Goal: Task Accomplishment & Management: Use online tool/utility

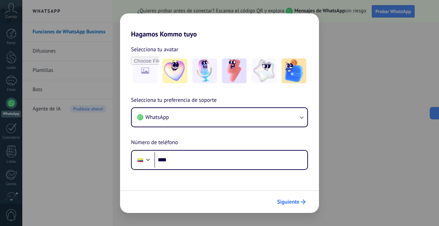
click at [295, 202] on span "Siguiente" at bounding box center [288, 201] width 22 height 5
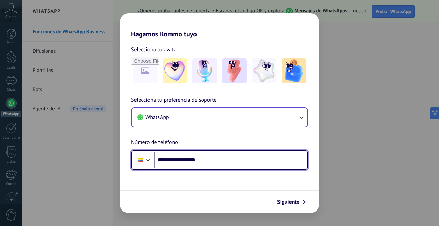
type input "**********"
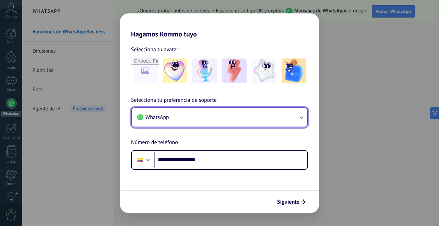
click at [302, 117] on icon "button" at bounding box center [301, 117] width 7 height 7
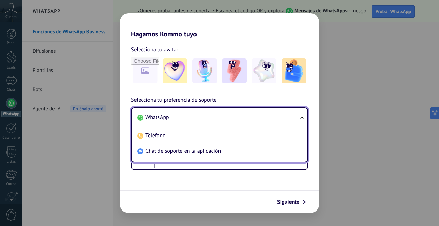
click at [302, 117] on ul "WhatsApp Teléfono Chat de soporte en la aplicación" at bounding box center [219, 134] width 177 height 55
click at [258, 115] on li "WhatsApp" at bounding box center [219, 117] width 168 height 15
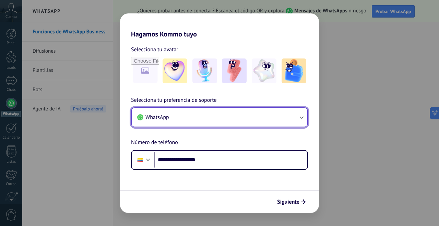
drag, startPoint x: 258, startPoint y: 115, endPoint x: 311, endPoint y: 175, distance: 80.0
click at [254, 115] on button "WhatsApp" at bounding box center [220, 117] width 176 height 19
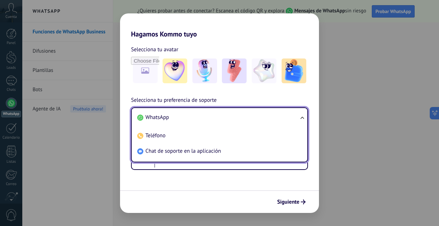
click at [244, 121] on li "WhatsApp" at bounding box center [219, 117] width 168 height 15
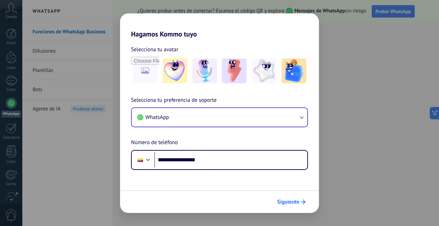
click at [297, 201] on span "Siguiente" at bounding box center [288, 201] width 22 height 5
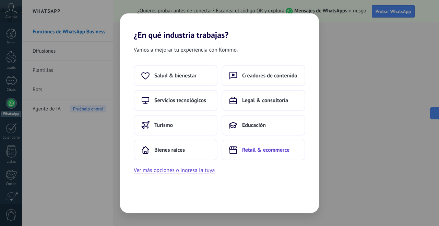
click at [271, 150] on span "Retail & ecommerce" at bounding box center [265, 149] width 47 height 7
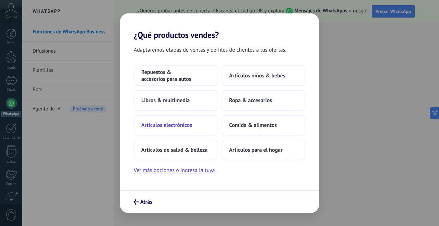
click at [171, 124] on span "Artículos electrónicos" at bounding box center [166, 125] width 51 height 7
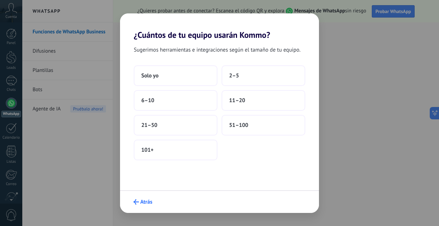
click at [137, 202] on icon "submit" at bounding box center [136, 201] width 5 height 5
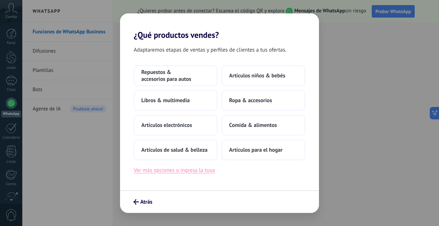
click at [188, 172] on button "Ver más opciones o ingresa la tuya" at bounding box center [174, 169] width 81 height 9
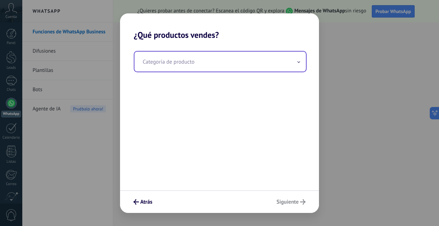
click at [195, 63] on input "text" at bounding box center [221, 62] width 172 height 20
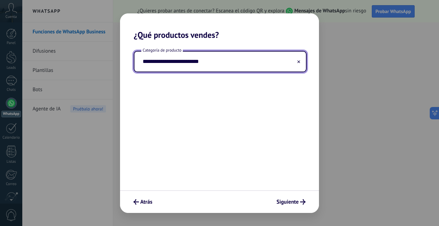
click at [160, 62] on input "**********" at bounding box center [221, 62] width 172 height 20
type input "**********"
click at [289, 202] on span "Siguiente" at bounding box center [288, 201] width 22 height 5
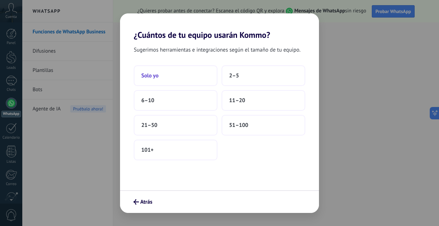
click at [180, 77] on button "Solo yo" at bounding box center [176, 75] width 84 height 21
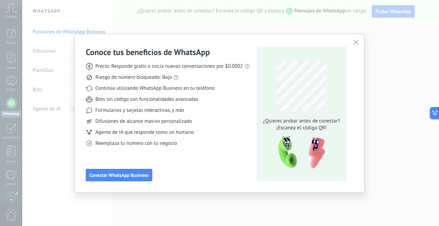
click at [142, 182] on div "Conoce tus beneficios de WhatsApp Precio: Responde gratis o inicia nuevas conve…" at bounding box center [220, 113] width 290 height 158
click at [147, 180] on button "Conectar WhatsApp Business" at bounding box center [119, 175] width 67 height 12
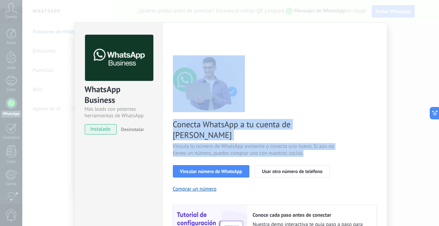
drag, startPoint x: 371, startPoint y: 145, endPoint x: 371, endPoint y: 110, distance: 34.7
click at [371, 110] on div "Conecta WhatsApp a tu cuenta de Kommo Vincula tu número de WhatsApp existente o…" at bounding box center [275, 157] width 204 height 204
click at [369, 105] on div "Conecta WhatsApp a tu cuenta de Kommo Vincula tu número de WhatsApp existente o…" at bounding box center [275, 157] width 204 height 204
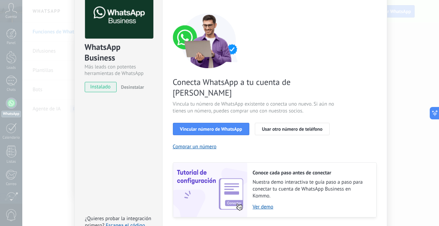
scroll to position [42, 0]
click at [133, 88] on span "Desinstalar" at bounding box center [132, 87] width 23 height 6
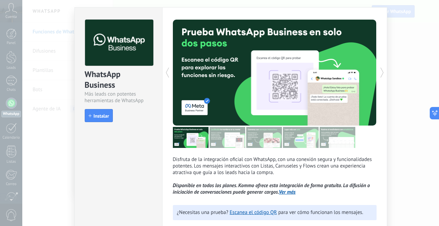
scroll to position [36, 0]
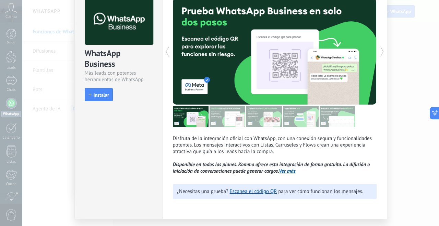
click at [168, 56] on icon at bounding box center [167, 52] width 7 height 14
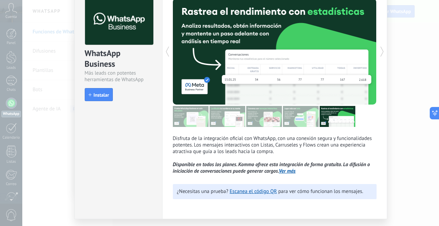
click at [167, 56] on icon at bounding box center [167, 52] width 7 height 14
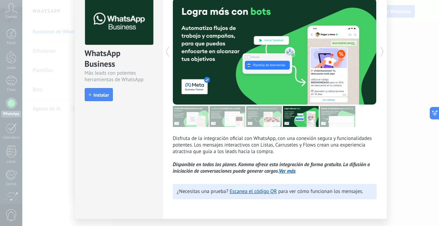
click at [167, 56] on icon at bounding box center [167, 52] width 7 height 14
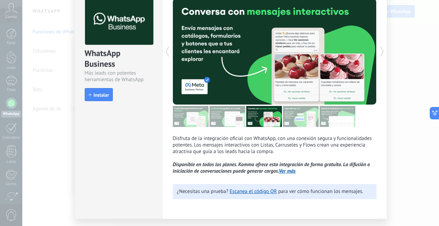
click at [167, 56] on icon at bounding box center [167, 52] width 7 height 14
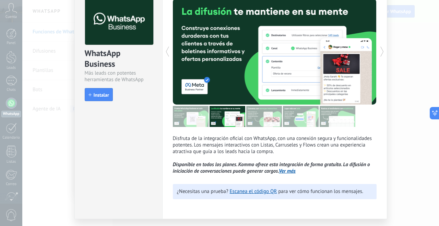
click at [167, 56] on icon at bounding box center [167, 52] width 7 height 14
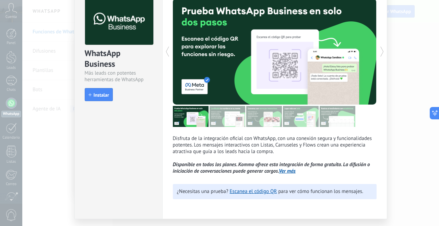
click at [167, 56] on icon at bounding box center [167, 52] width 7 height 14
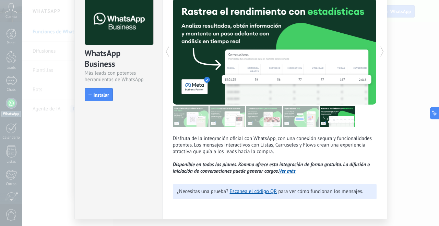
click at [167, 56] on icon at bounding box center [167, 52] width 7 height 14
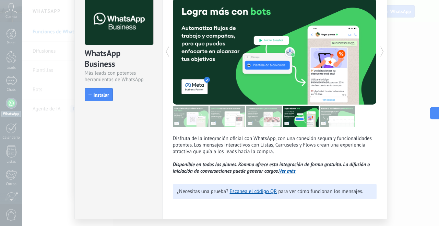
click at [167, 56] on icon at bounding box center [167, 52] width 7 height 14
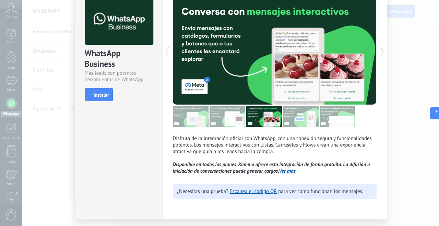
click at [167, 56] on icon at bounding box center [167, 52] width 7 height 14
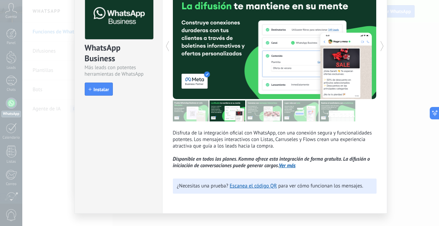
scroll to position [0, 0]
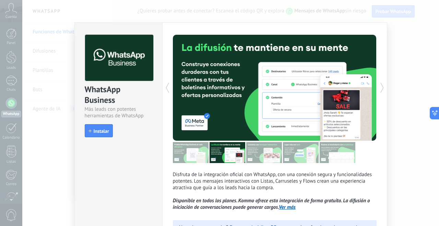
click at [386, 22] on div "WhatsApp Business Más leads con potentes herramientas de WhatsApp install Insta…" at bounding box center [230, 113] width 417 height 226
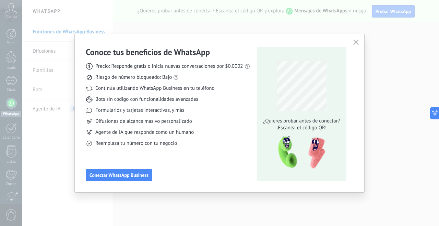
click at [355, 39] on button "button" at bounding box center [356, 43] width 9 height 10
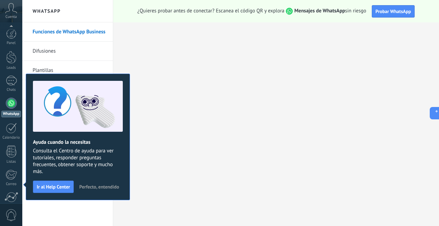
scroll to position [60, 0]
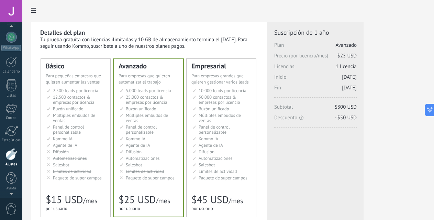
scroll to position [60, 0]
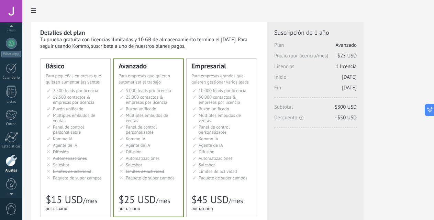
click at [9, 9] on div at bounding box center [11, 11] width 22 height 22
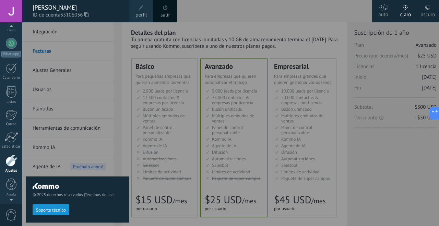
click at [163, 9] on span at bounding box center [165, 7] width 5 height 5
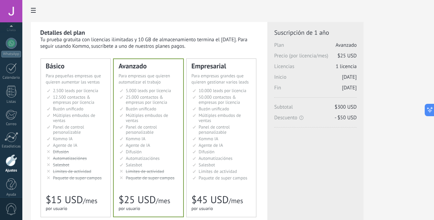
scroll to position [66, 0]
